Goal: Check status: Check status

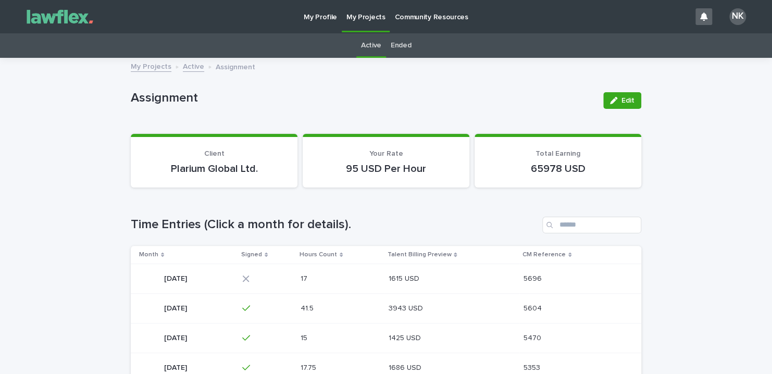
click at [189, 276] on p "[DATE]" at bounding box center [176, 278] width 25 height 11
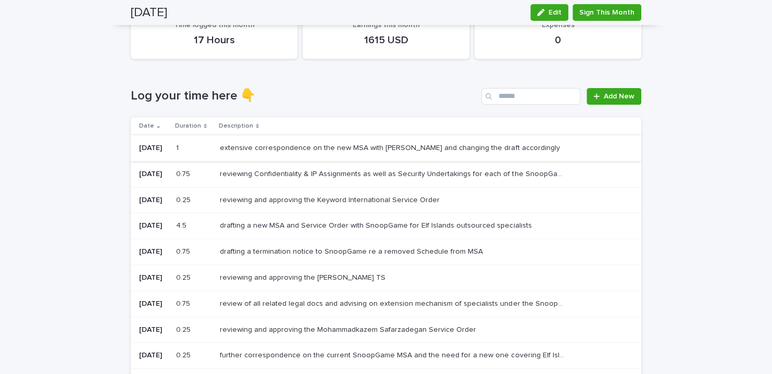
scroll to position [156, 0]
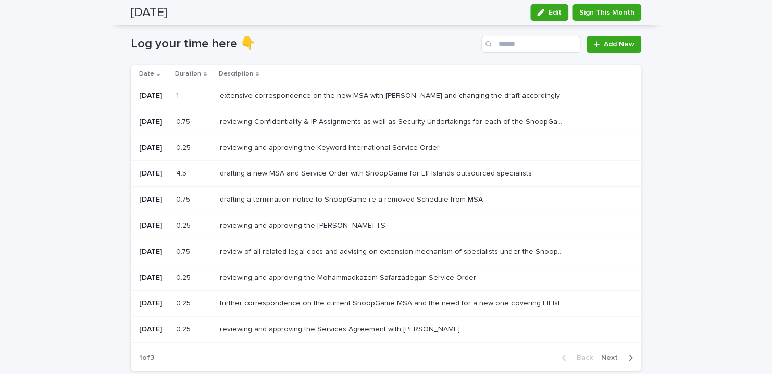
click at [628, 355] on icon "button" at bounding box center [630, 357] width 5 height 9
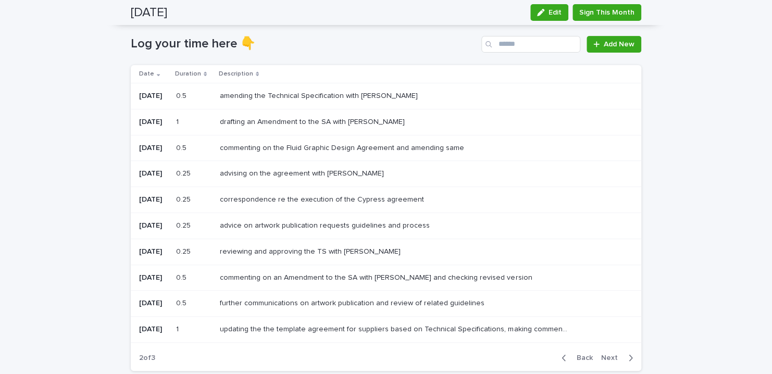
click at [628, 357] on icon "button" at bounding box center [630, 357] width 5 height 9
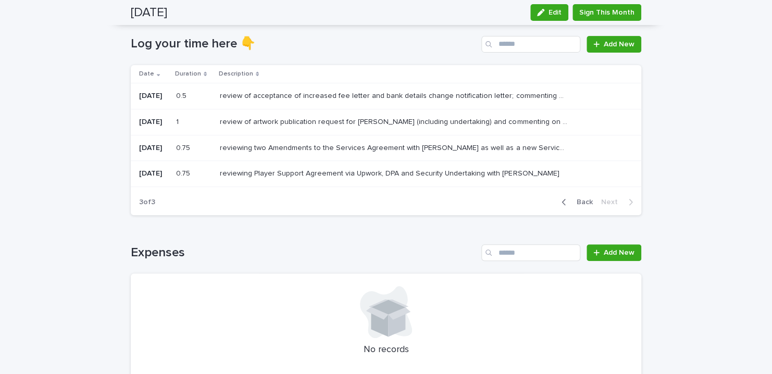
scroll to position [79, 0]
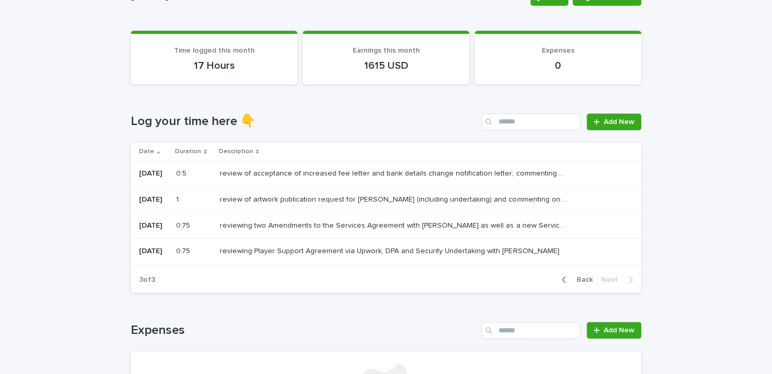
click at [562, 279] on icon "button" at bounding box center [564, 279] width 5 height 9
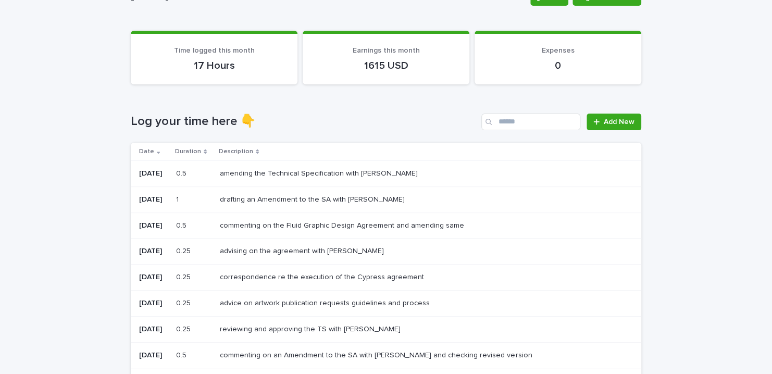
scroll to position [156, 0]
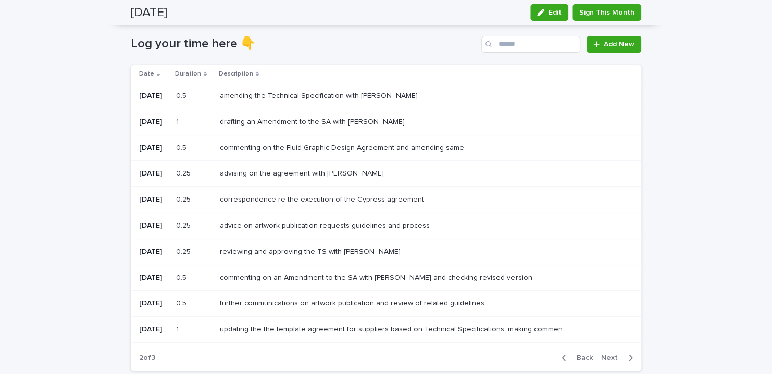
click at [562, 355] on icon "button" at bounding box center [564, 357] width 5 height 9
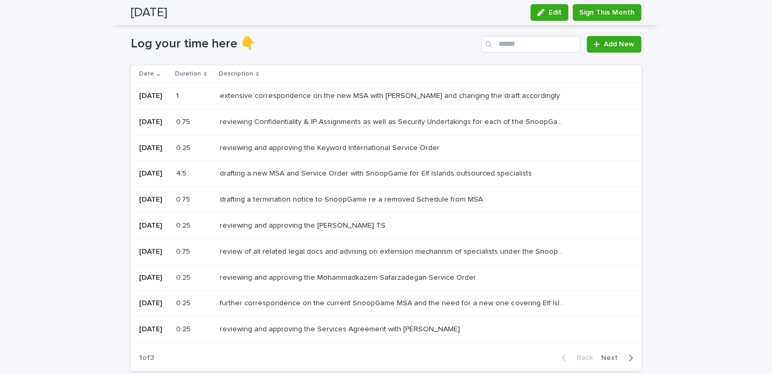
click at [628, 353] on icon "button" at bounding box center [630, 357] width 5 height 9
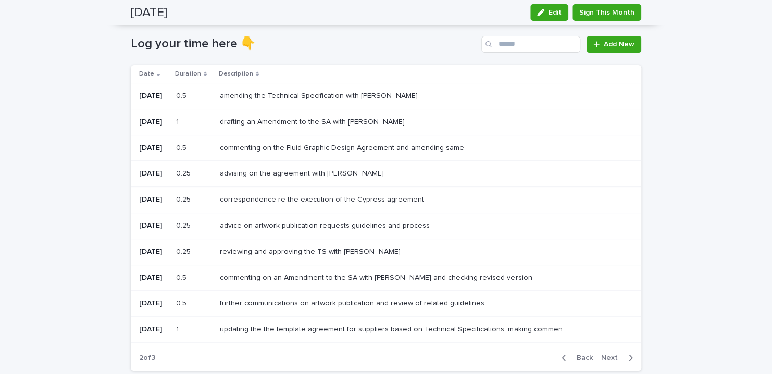
click at [628, 356] on icon "button" at bounding box center [630, 357] width 5 height 9
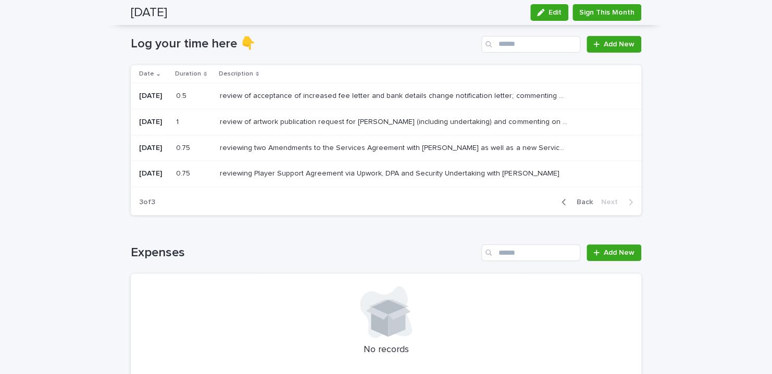
scroll to position [79, 0]
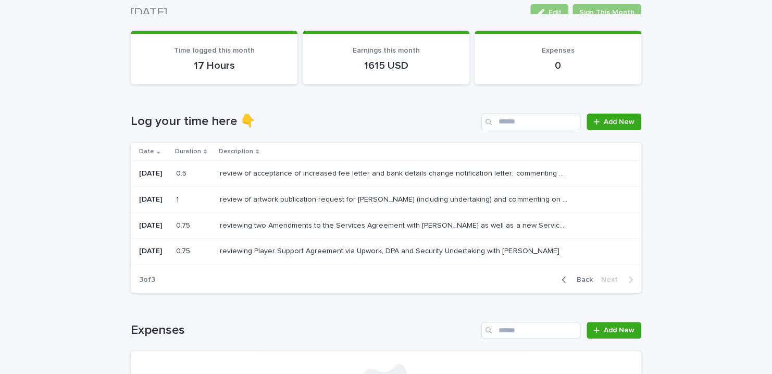
click at [282, 280] on div "3 of 3 Back Next" at bounding box center [386, 280] width 511 height 26
click at [562, 277] on icon "button" at bounding box center [564, 279] width 5 height 9
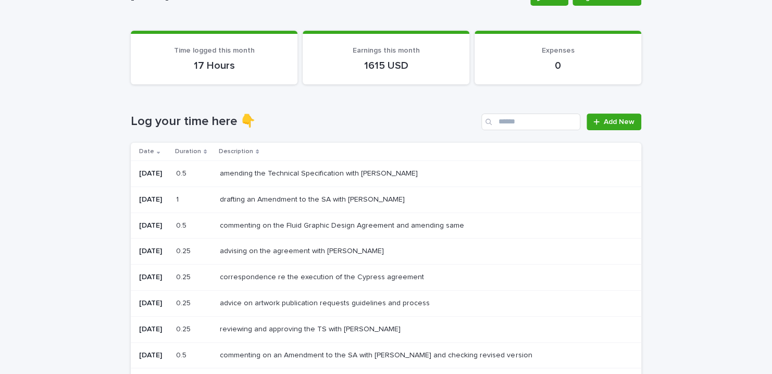
scroll to position [156, 0]
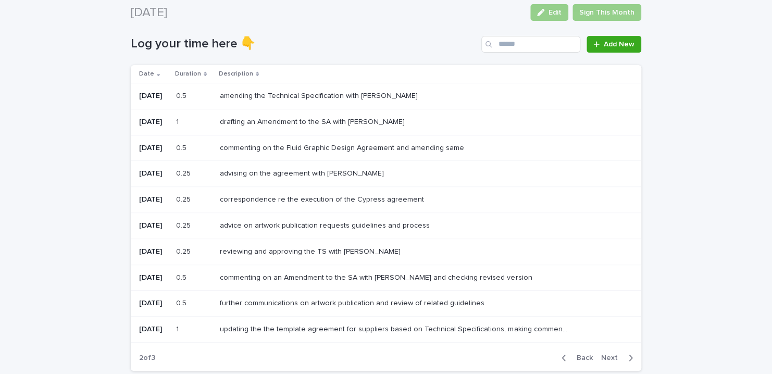
click at [559, 277] on p at bounding box center [394, 278] width 348 height 9
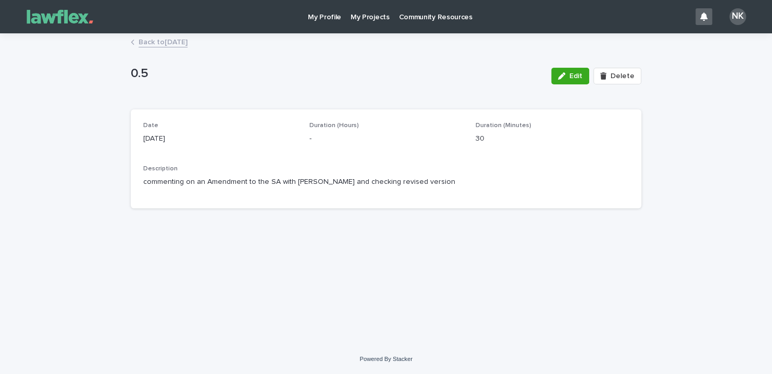
click at [167, 43] on link "Back to [DATE]" at bounding box center [163, 41] width 49 height 12
